Goal: Information Seeking & Learning: Learn about a topic

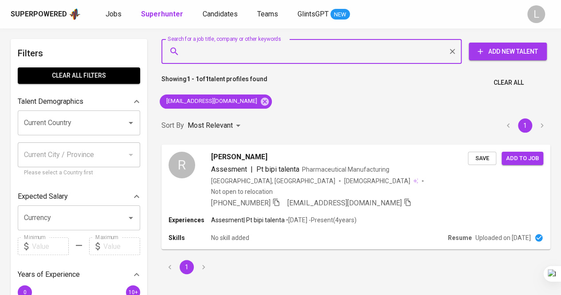
click at [244, 46] on input "Search for a job title, company or other keywords" at bounding box center [313, 51] width 261 height 17
paste input "[EMAIL_ADDRESS][DOMAIN_NAME]"
type input "[EMAIL_ADDRESS][DOMAIN_NAME]"
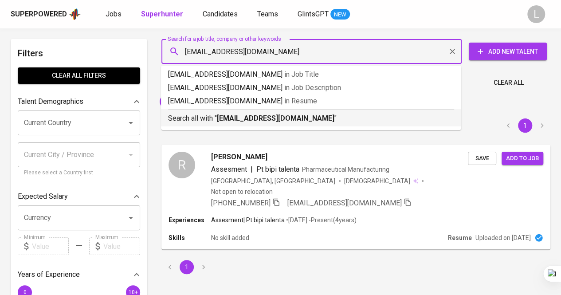
click at [246, 115] on b "[EMAIL_ADDRESS][DOMAIN_NAME]" at bounding box center [276, 118] width 118 height 8
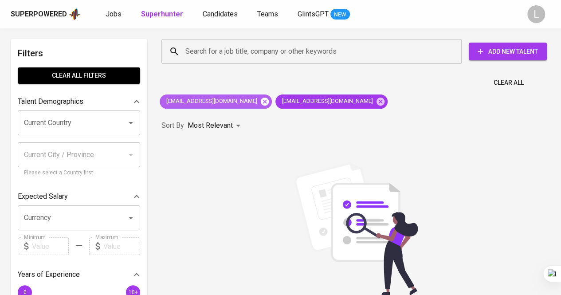
click at [261, 101] on icon at bounding box center [265, 101] width 8 height 8
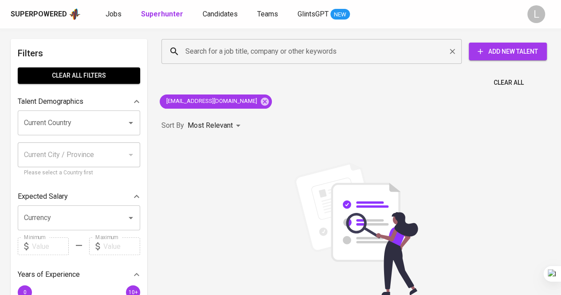
click at [254, 62] on div "Search for a job title, company or other keywords" at bounding box center [311, 51] width 300 height 25
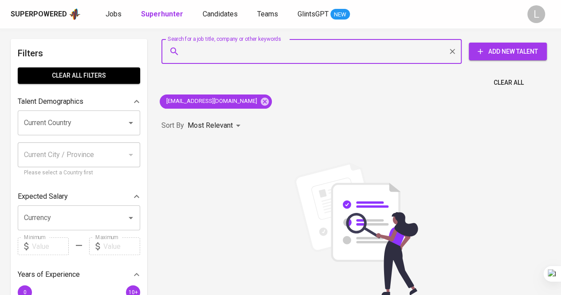
paste input "[EMAIL_ADDRESS][DOMAIN_NAME]"
type input "[EMAIL_ADDRESS][DOMAIN_NAME]"
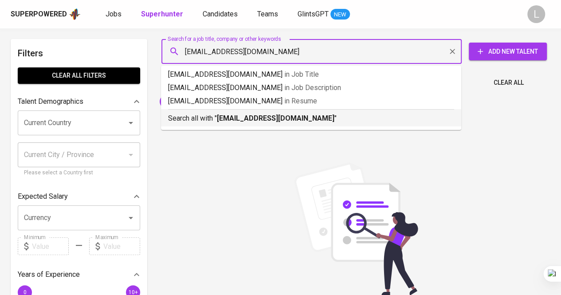
click at [254, 117] on b "[EMAIL_ADDRESS][DOMAIN_NAME]" at bounding box center [276, 118] width 118 height 8
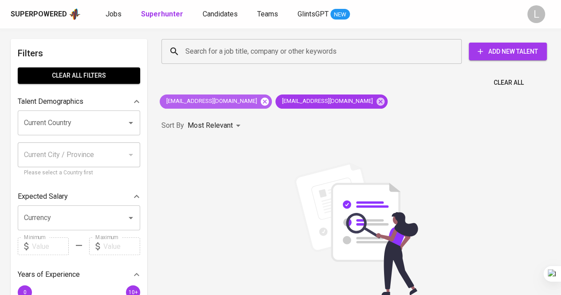
click at [261, 99] on icon at bounding box center [265, 101] width 8 height 8
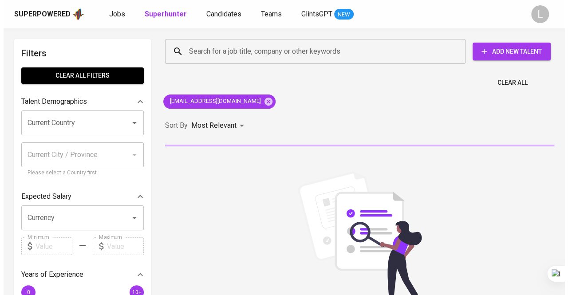
scroll to position [51, 0]
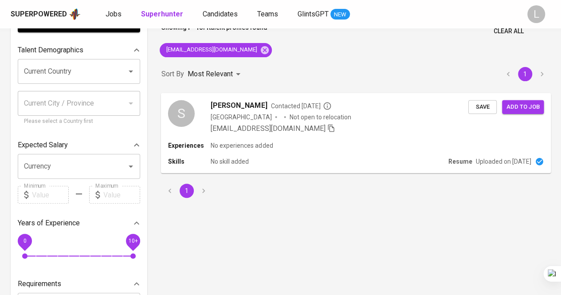
click at [251, 98] on div "S [PERSON_NAME] Contacted [DATE] [GEOGRAPHIC_DATA] Not open to relocation [EMAI…" at bounding box center [356, 117] width 390 height 48
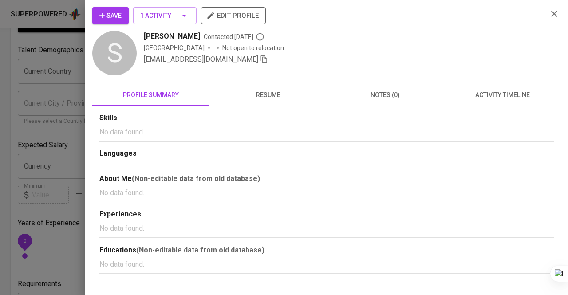
click at [283, 96] on span "resume" at bounding box center [268, 95] width 106 height 11
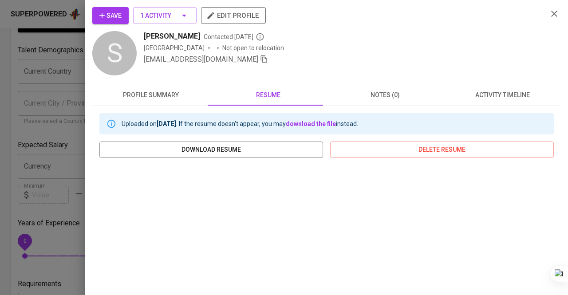
drag, startPoint x: 143, startPoint y: 33, endPoint x: 205, endPoint y: 36, distance: 62.2
click at [205, 36] on div "S [PERSON_NAME] Contacted [DATE] Indonesia Not open to relocation [EMAIL_ADDRES…" at bounding box center [316, 54] width 448 height 46
copy span "[PERSON_NAME]"
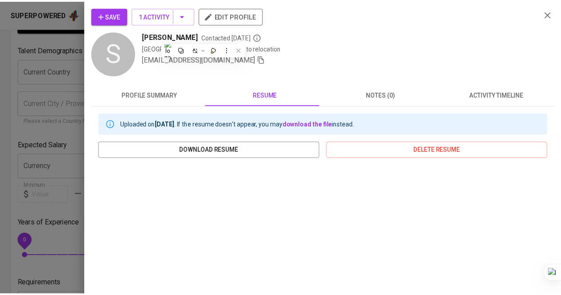
scroll to position [117, 0]
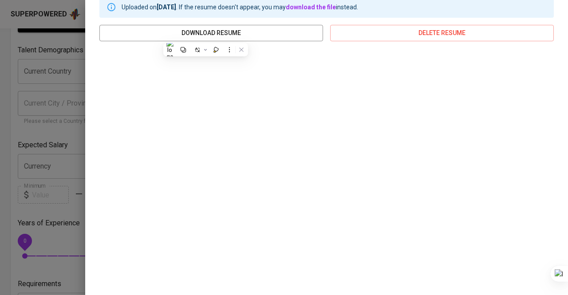
click at [0, 108] on div at bounding box center [284, 147] width 568 height 295
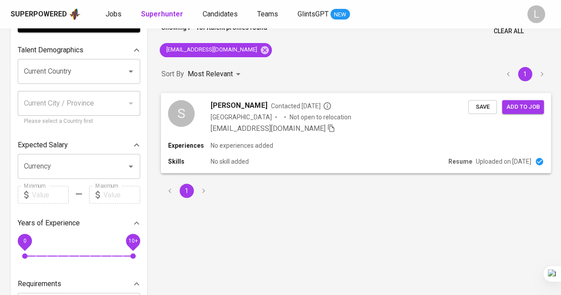
scroll to position [0, 0]
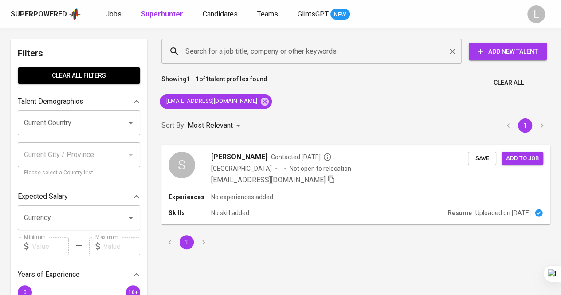
click at [280, 52] on input "Search for a job title, company or other keywords" at bounding box center [313, 51] width 261 height 17
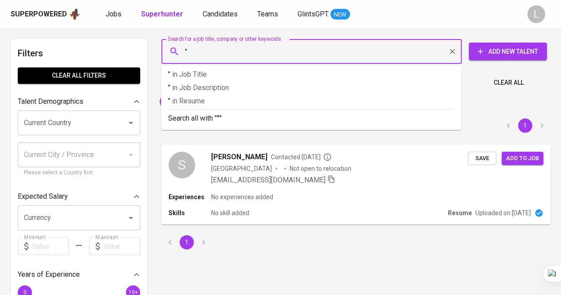
paste input "[PERSON_NAME] Indonesia (She/Her)"
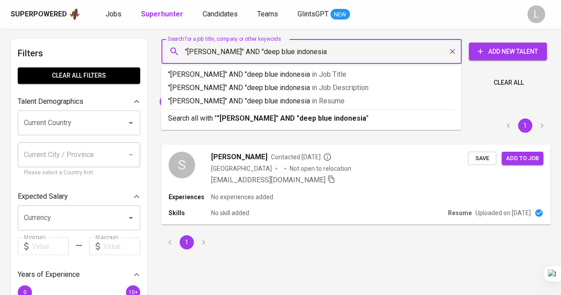
type input ""[PERSON_NAME]" AND "deep blue indonesia""
click at [277, 116] on b ""[PERSON_NAME]" AND "deep blue indonesia"" at bounding box center [293, 118] width 152 height 8
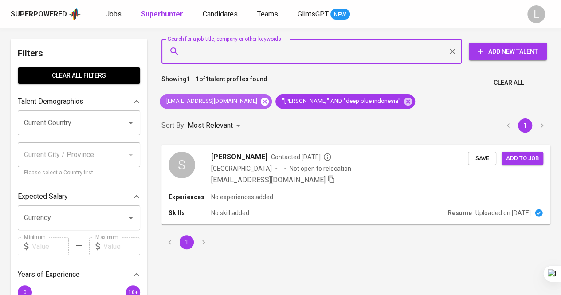
click at [261, 101] on icon at bounding box center [265, 101] width 8 height 8
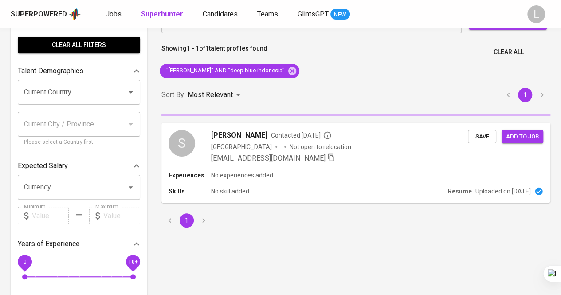
scroll to position [34, 0]
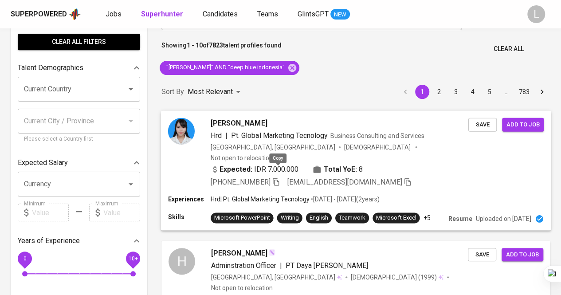
click at [280, 177] on icon "button" at bounding box center [276, 181] width 8 height 8
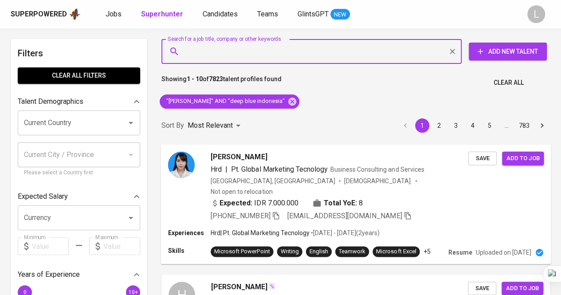
click at [247, 52] on input "Search for a job title, company or other keywords" at bounding box center [313, 51] width 261 height 17
paste input "[EMAIL_ADDRESS][DOMAIN_NAME]"
type input "[EMAIL_ADDRESS][DOMAIN_NAME]"
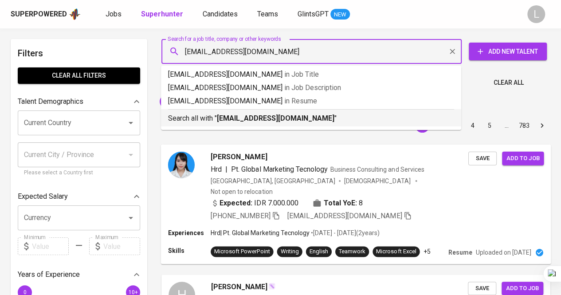
click at [248, 124] on li "Search all with " [EMAIL_ADDRESS][DOMAIN_NAME] "" at bounding box center [311, 117] width 300 height 17
click at [249, 118] on div "Sort By Most Relevant MOST_RELEVANT 1 2 3 4 5 … 783" at bounding box center [356, 125] width 400 height 27
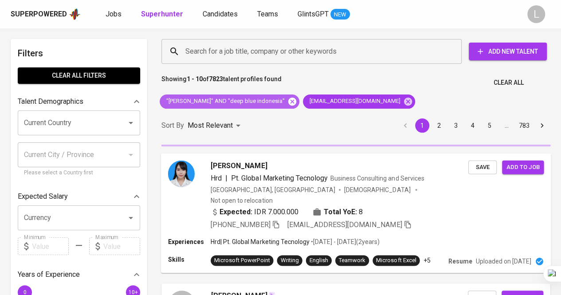
click at [288, 98] on icon at bounding box center [292, 101] width 8 height 8
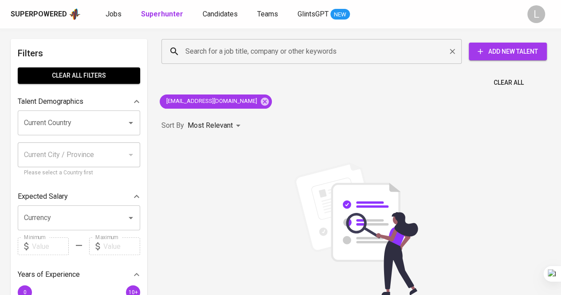
click at [255, 46] on input "Search for a job title, company or other keywords" at bounding box center [313, 51] width 261 height 17
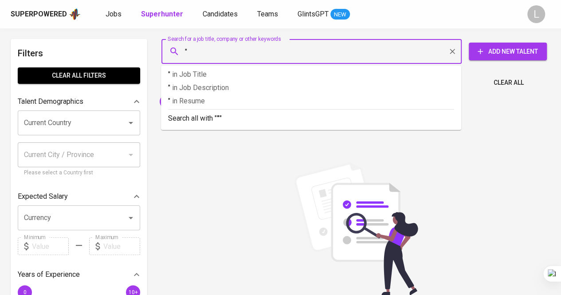
paste input "[EMAIL_ADDRESS][DOMAIN_NAME]"
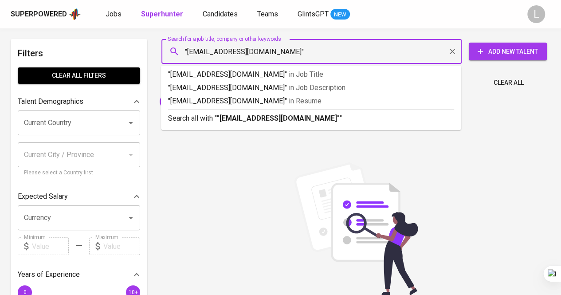
drag, startPoint x: 285, startPoint y: 49, endPoint x: 141, endPoint y: 47, distance: 143.7
type input ":"
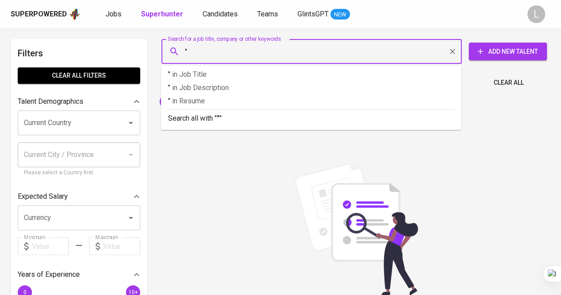
paste input "[PERSON_NAME]"
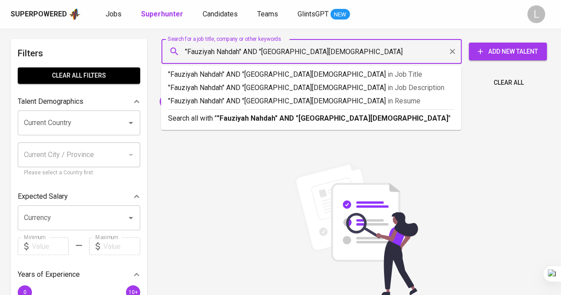
type input ""Fauziyah Nahdah" AND "[GEOGRAPHIC_DATA][DEMOGRAPHIC_DATA]""
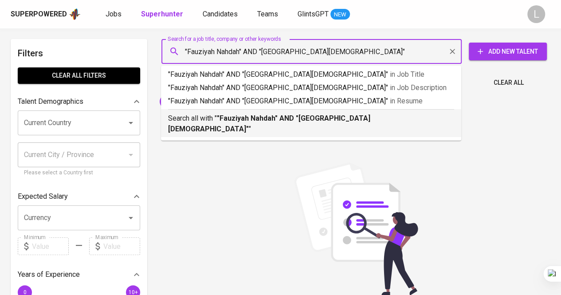
click at [212, 115] on p "Search all with " "[PERSON_NAME]" AND "[GEOGRAPHIC_DATA][DEMOGRAPHIC_DATA]" "" at bounding box center [311, 123] width 286 height 21
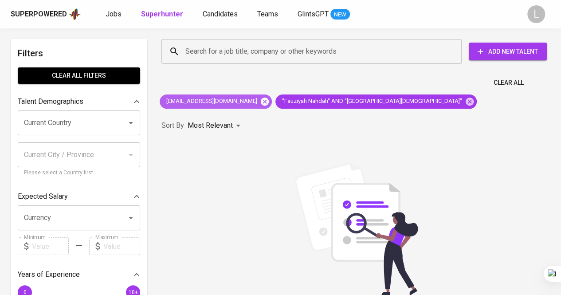
click at [261, 100] on icon at bounding box center [265, 101] width 8 height 8
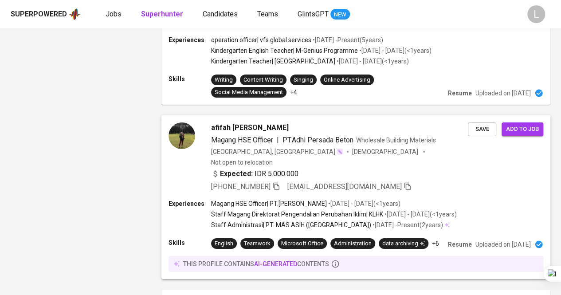
scroll to position [1621, 0]
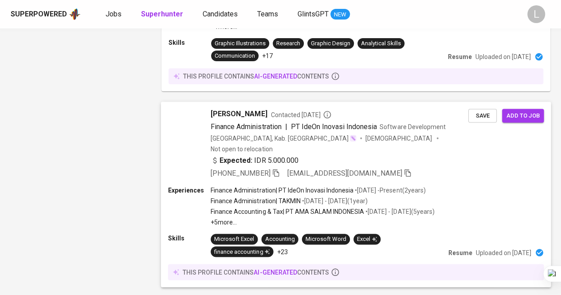
scroll to position [1720, 0]
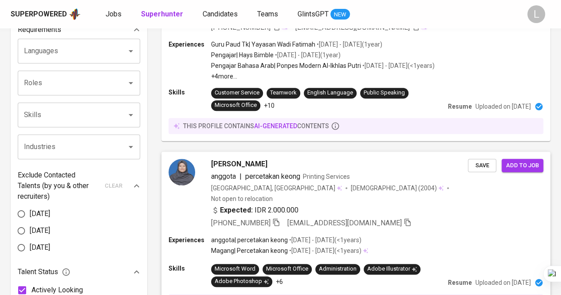
scroll to position [339, 0]
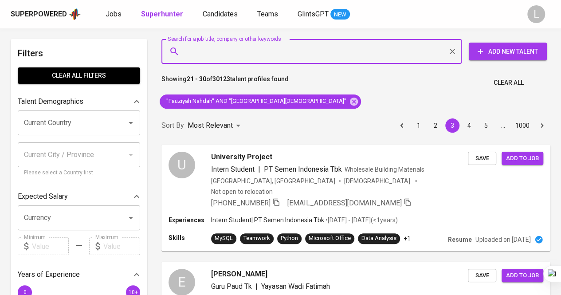
click at [267, 58] on input "Search for a job title, company or other keywords" at bounding box center [313, 51] width 261 height 17
paste input "navaro.parkin@gmail.com"
type input "navaro.parkin@gmail.com"
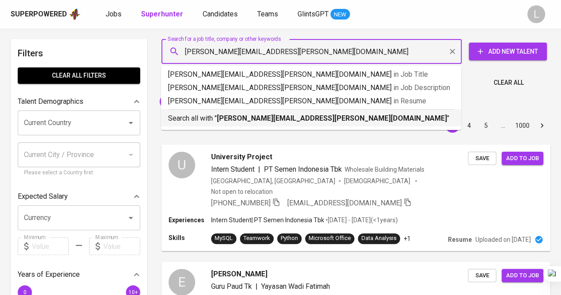
click at [255, 115] on b "navaro.parkin@gmail.com" at bounding box center [332, 118] width 230 height 8
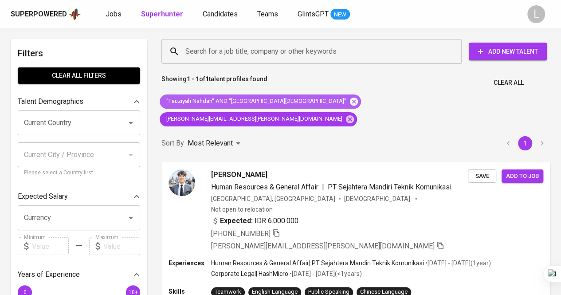
click at [350, 102] on icon at bounding box center [354, 101] width 8 height 8
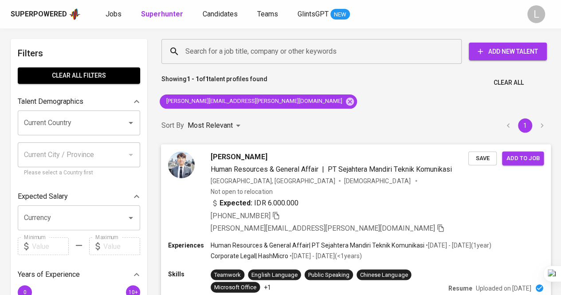
click at [276, 212] on icon "button" at bounding box center [276, 216] width 6 height 8
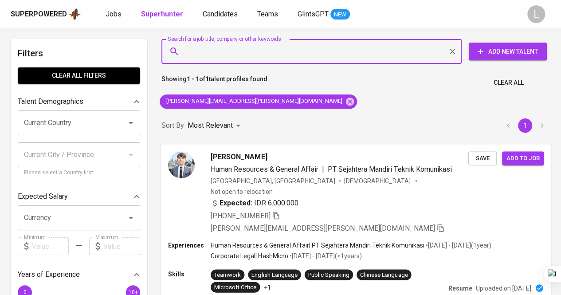
click at [262, 47] on input "Search for a job title, company or other keywords" at bounding box center [313, 51] width 261 height 17
paste input "marlwdhmaw@gmail.com"
type input "marlwdhmaw@gmail.com"
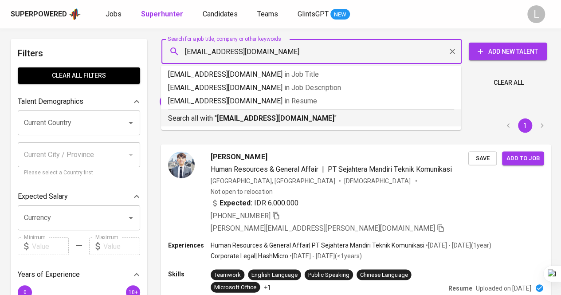
click at [256, 124] on li "Search all with " marlwdhmaw@gmail.com "" at bounding box center [311, 117] width 300 height 17
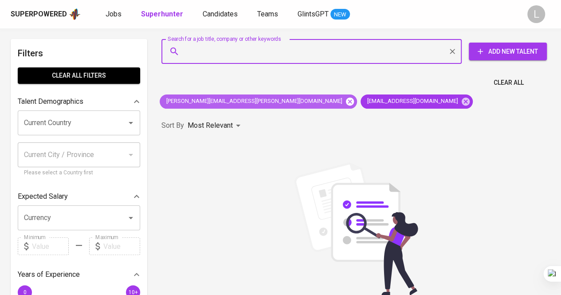
click at [346, 102] on icon at bounding box center [350, 101] width 8 height 8
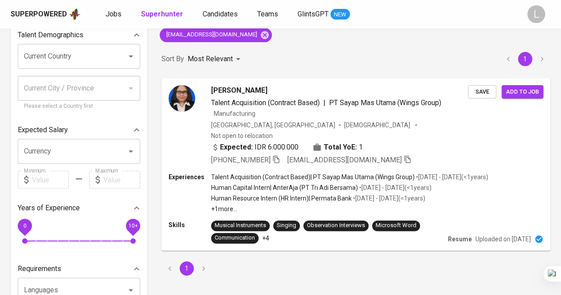
scroll to position [67, 0]
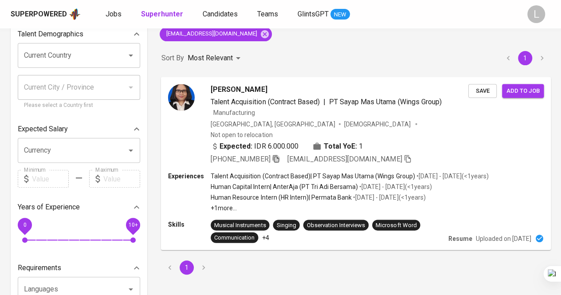
click at [277, 154] on icon "button" at bounding box center [276, 158] width 8 height 8
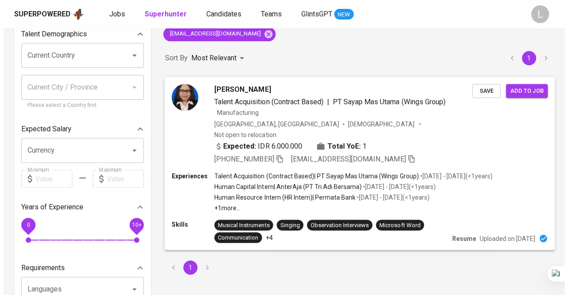
scroll to position [48, 0]
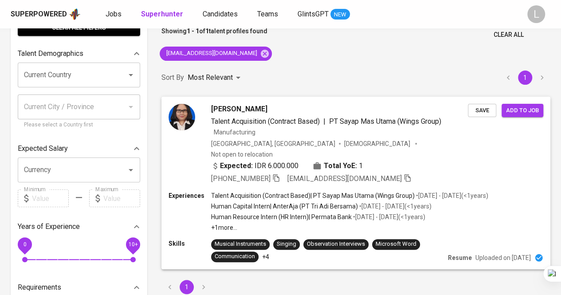
click at [236, 106] on span "Maria Arliani Widharsana" at bounding box center [239, 109] width 56 height 11
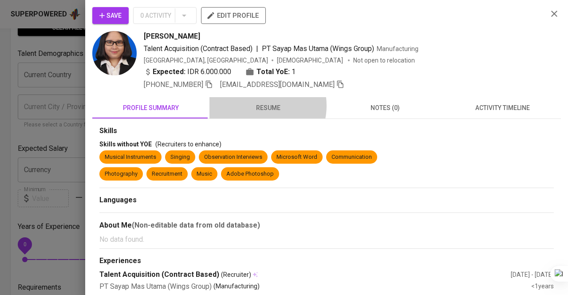
click at [256, 105] on span "resume" at bounding box center [268, 107] width 106 height 11
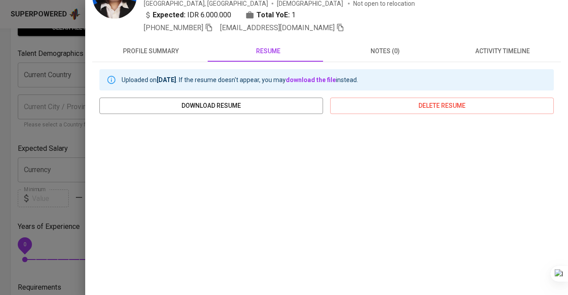
scroll to position [28, 0]
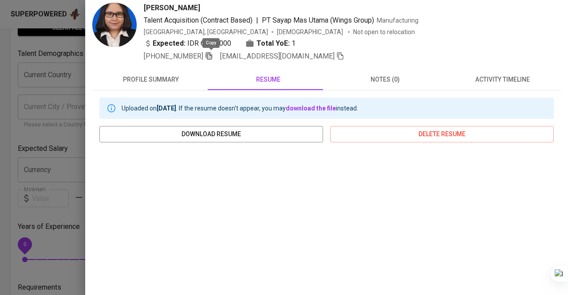
click at [211, 55] on icon "button" at bounding box center [209, 56] width 8 height 8
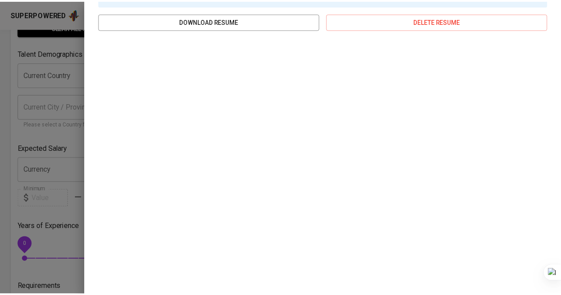
scroll to position [142, 0]
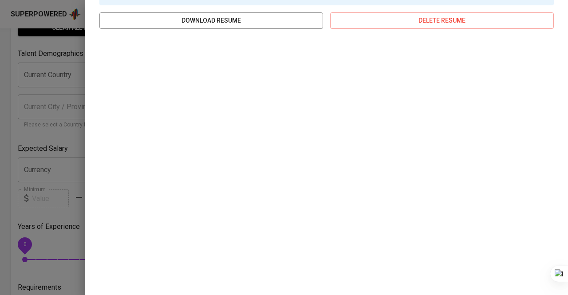
click at [38, 108] on div at bounding box center [284, 147] width 568 height 295
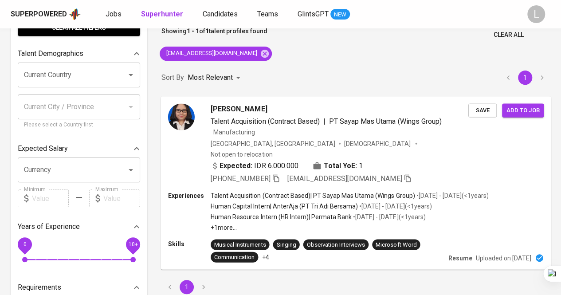
scroll to position [0, 0]
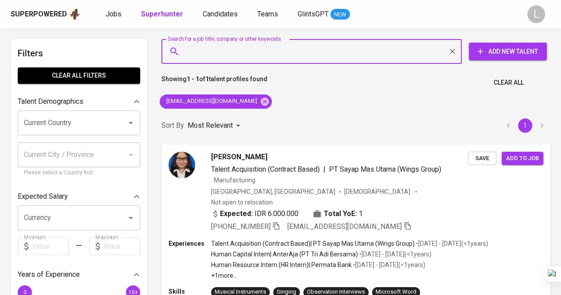
click at [262, 47] on input "Search for a job title, company or other keywords" at bounding box center [313, 51] width 261 height 17
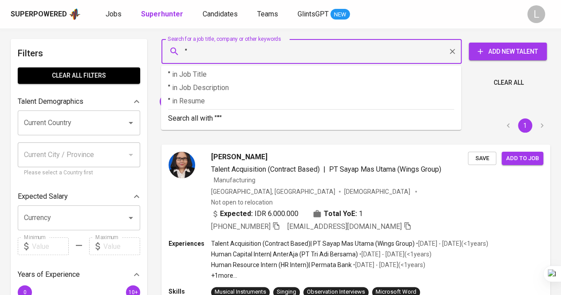
paste input "Sitka Wirabuana"
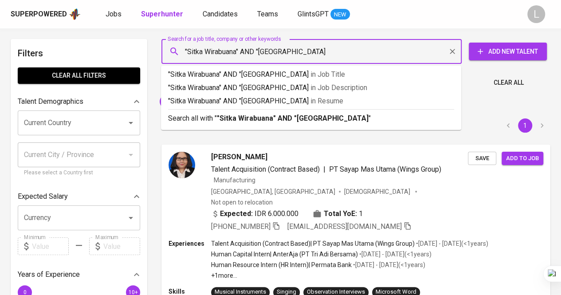
type input ""Sitka Wirabuana" AND "universitas pancasila""
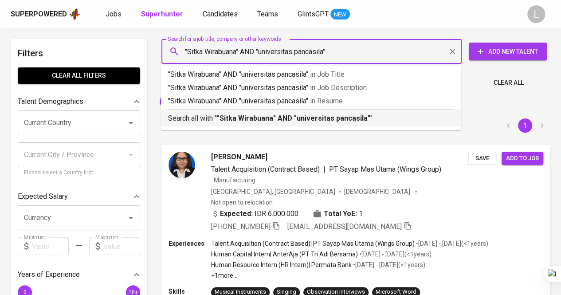
click at [252, 113] on p "Search all with " "Sitka Wirabuana" AND "universitas pancasila" "" at bounding box center [311, 118] width 286 height 11
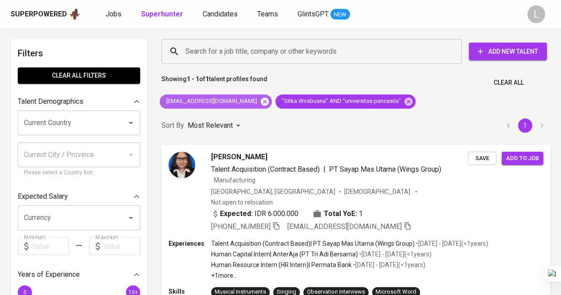
click at [261, 102] on icon at bounding box center [265, 101] width 8 height 8
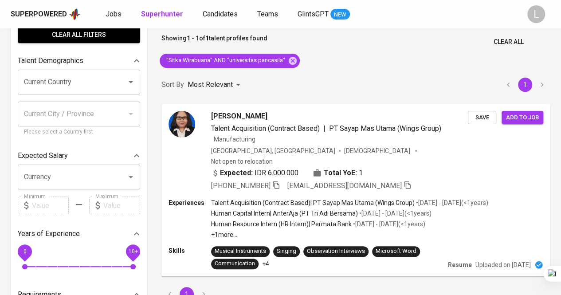
scroll to position [41, 0]
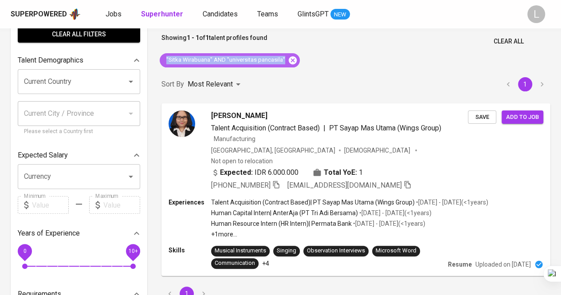
drag, startPoint x: 166, startPoint y: 57, endPoint x: 290, endPoint y: 63, distance: 124.4
click at [290, 63] on div ""Sitka Wirabuana" AND "universitas pancasila"" at bounding box center [230, 60] width 140 height 14
copy div ""Sitka Wirabuana" AND "universitas pancasila""
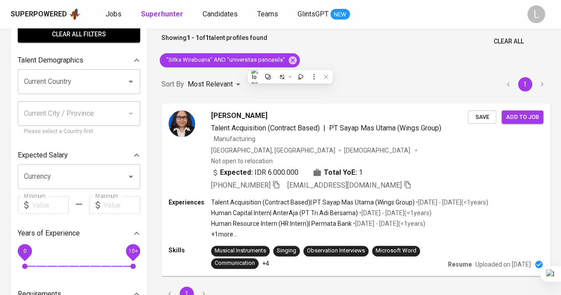
click at [352, 59] on div "Search for a job title, company or other keywords Search for a job title, compa…" at bounding box center [356, 149] width 400 height 314
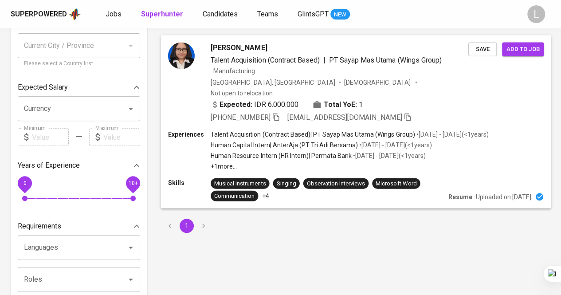
scroll to position [0, 0]
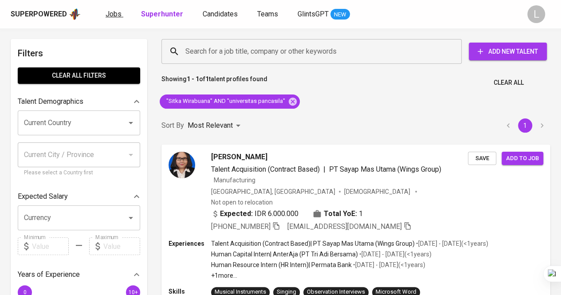
click at [118, 15] on span "Jobs" at bounding box center [114, 14] width 16 height 8
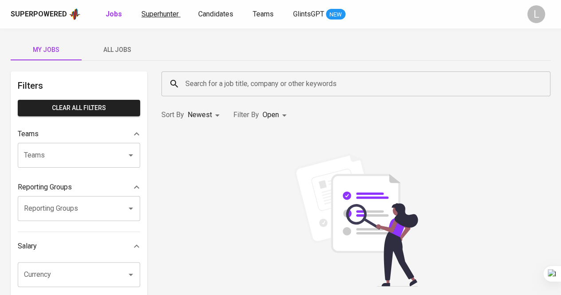
click at [154, 14] on span "Superhunter" at bounding box center [159, 14] width 37 height 8
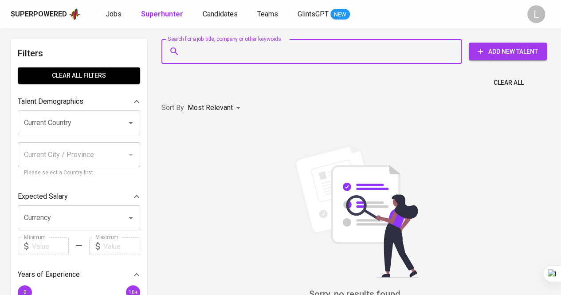
click at [215, 55] on input "Search for a job title, company or other keywords" at bounding box center [313, 51] width 261 height 17
paste input ""Sitka Wirabuana" AND "universitas pancasila""
type input ""Sitka Wirabuana" AND "universitas pancasila""
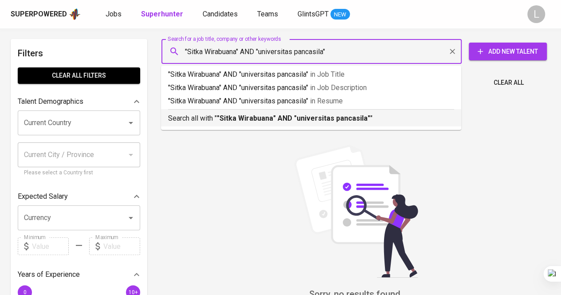
click at [237, 118] on b ""Sitka Wirabuana" AND "universitas pancasila"" at bounding box center [293, 118] width 153 height 8
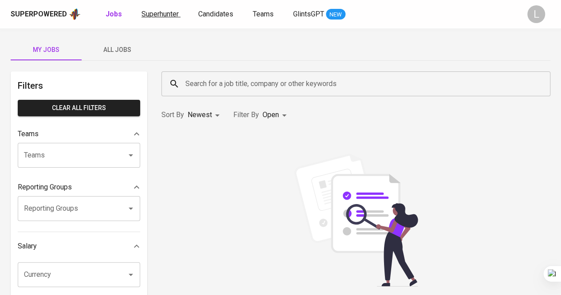
click at [164, 10] on span "Superhunter" at bounding box center [159, 14] width 37 height 8
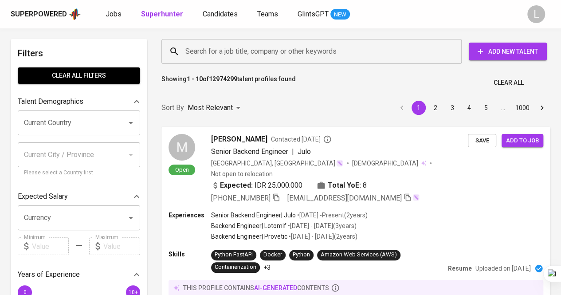
click at [236, 49] on input "Search for a job title, company or other keywords" at bounding box center [313, 51] width 261 height 17
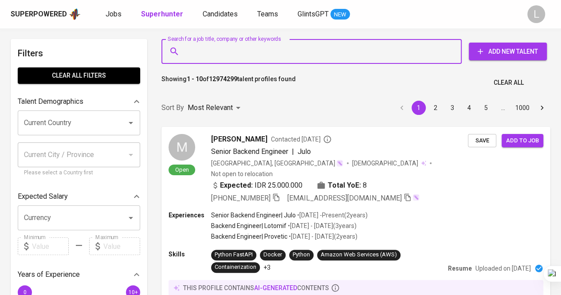
paste input ""Sitka Wirabuana" AND "universitas pancasila""
type input ""Sitka Wirabuana" AND "universitas pancasila""
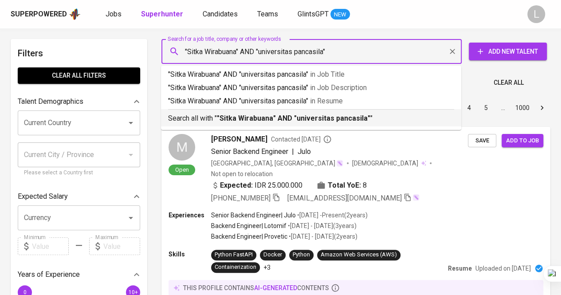
click at [246, 115] on b ""Sitka Wirabuana" AND "universitas pancasila"" at bounding box center [293, 118] width 153 height 8
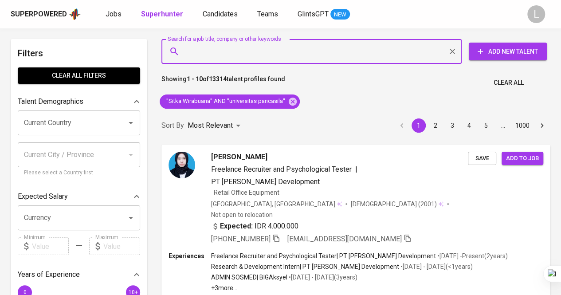
scroll to position [35, 0]
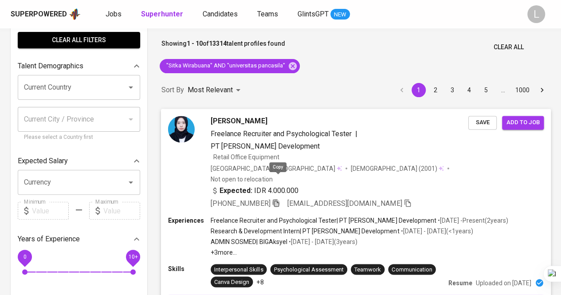
click at [278, 199] on icon "button" at bounding box center [276, 203] width 8 height 8
